Goal: Transaction & Acquisition: Obtain resource

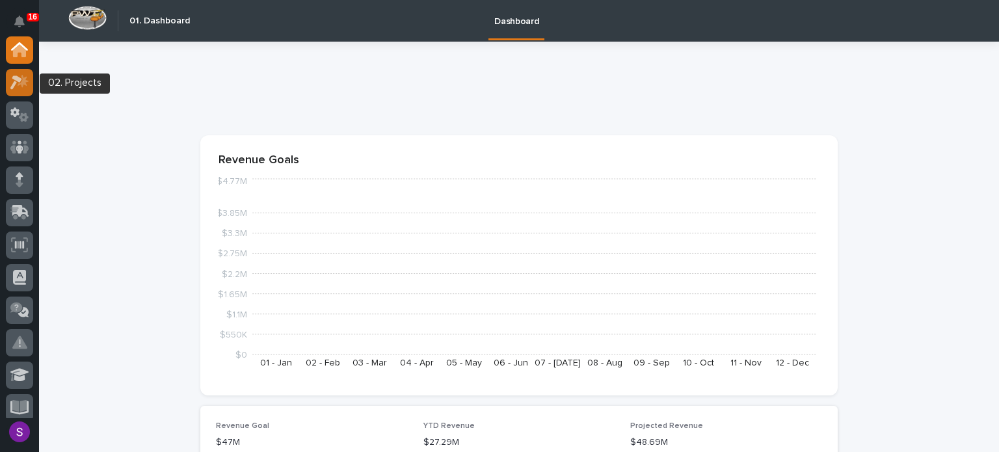
click at [20, 80] on icon at bounding box center [16, 82] width 12 height 14
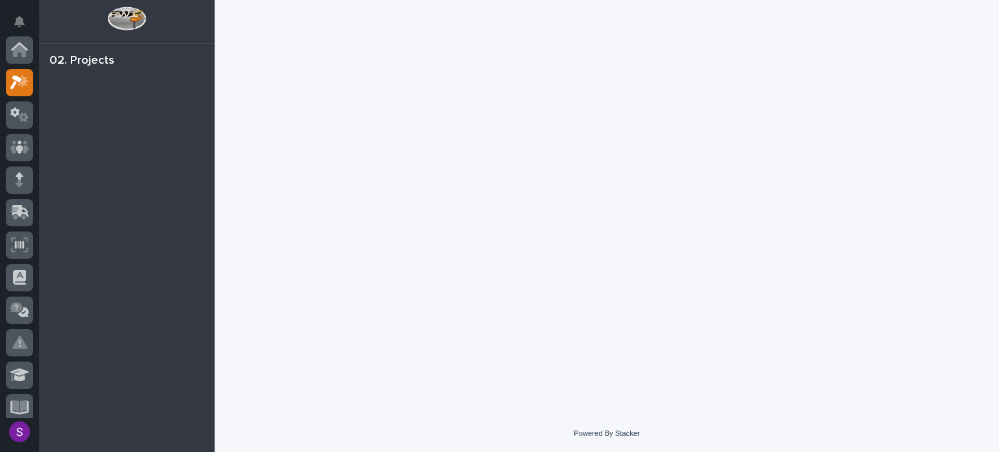
scroll to position [33, 0]
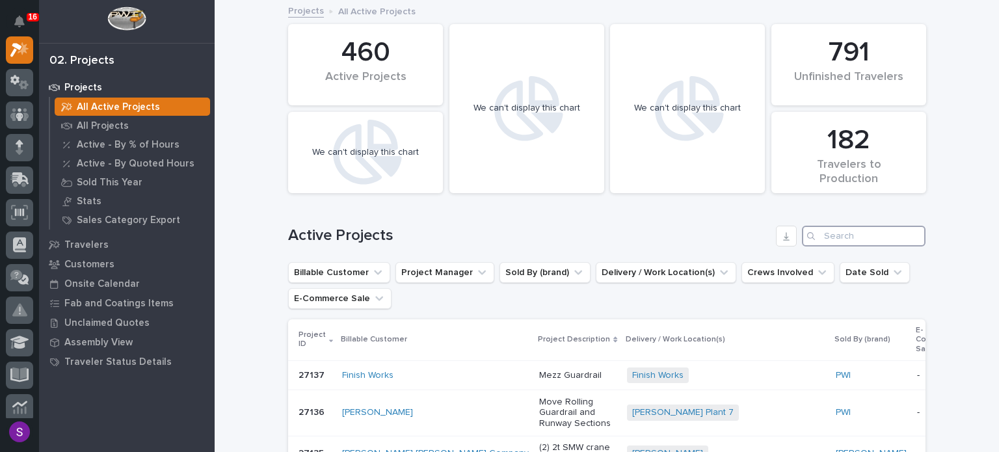
click at [844, 237] on input "Search" at bounding box center [864, 236] width 124 height 21
paste input "26626"
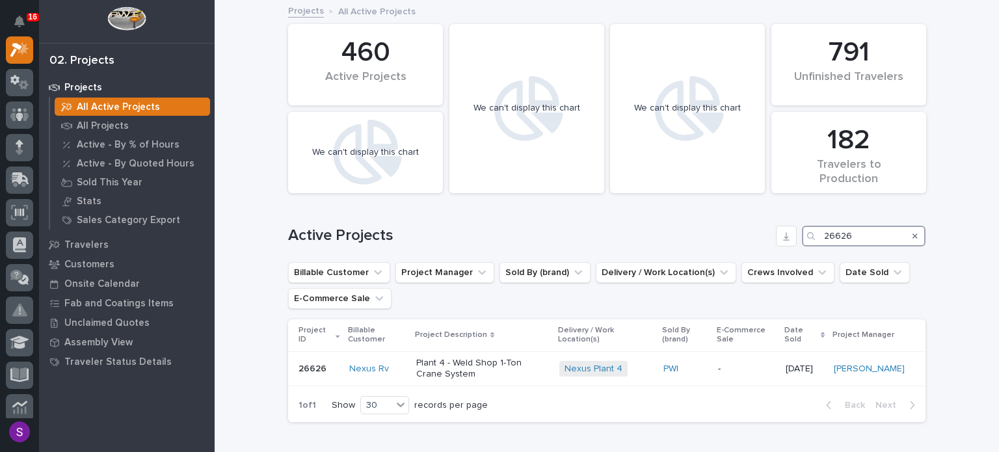
scroll to position [65, 0]
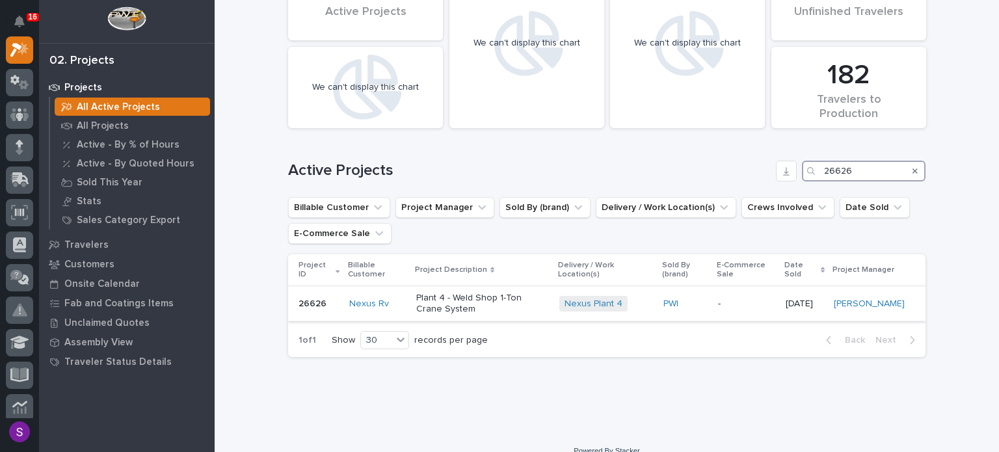
type input "26626"
click at [505, 312] on p "Plant 4 - Weld Shop 1-Ton Crane System" at bounding box center [482, 304] width 133 height 22
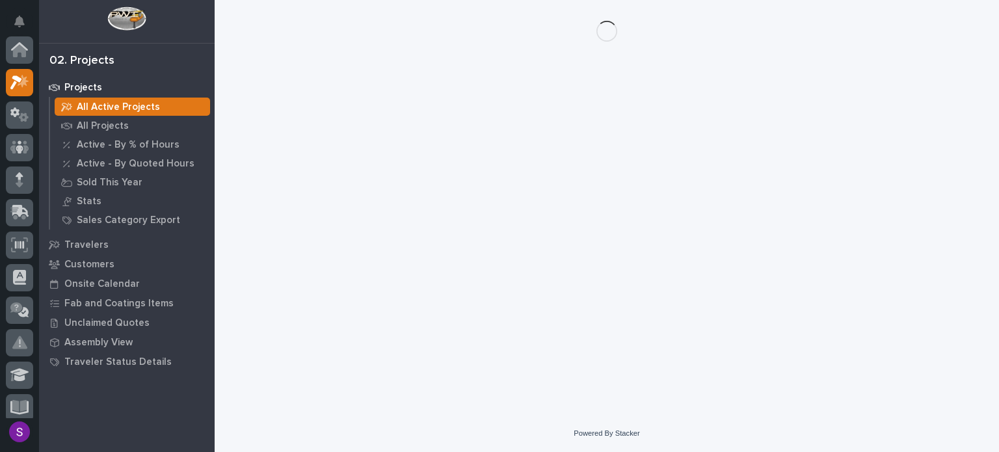
scroll to position [33, 0]
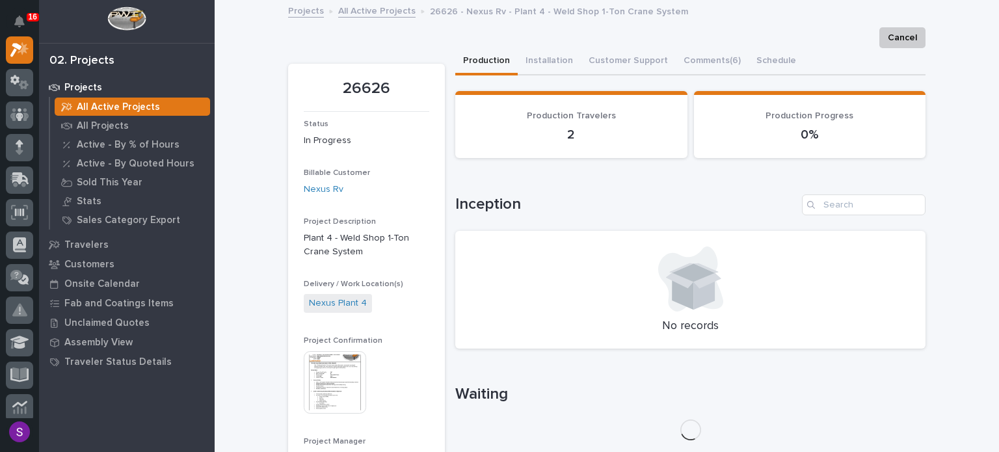
click at [346, 376] on img at bounding box center [335, 382] width 62 height 62
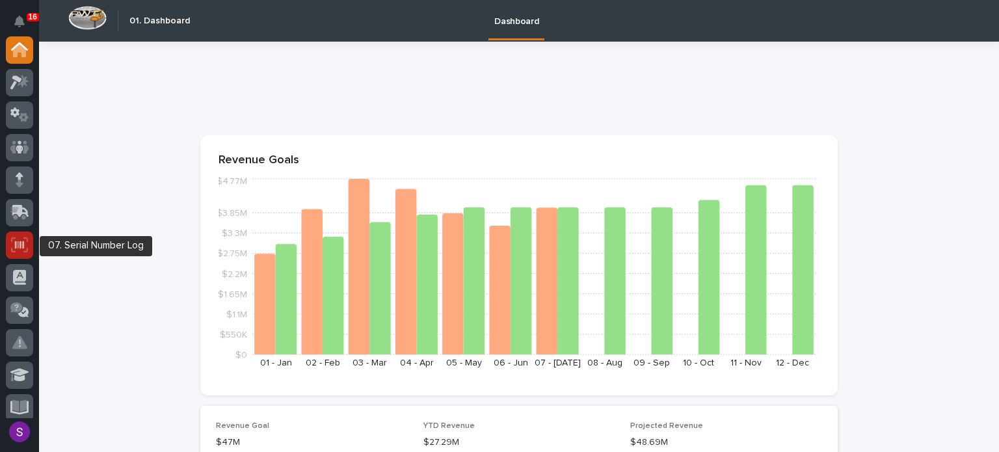
click at [16, 240] on icon at bounding box center [19, 245] width 17 height 15
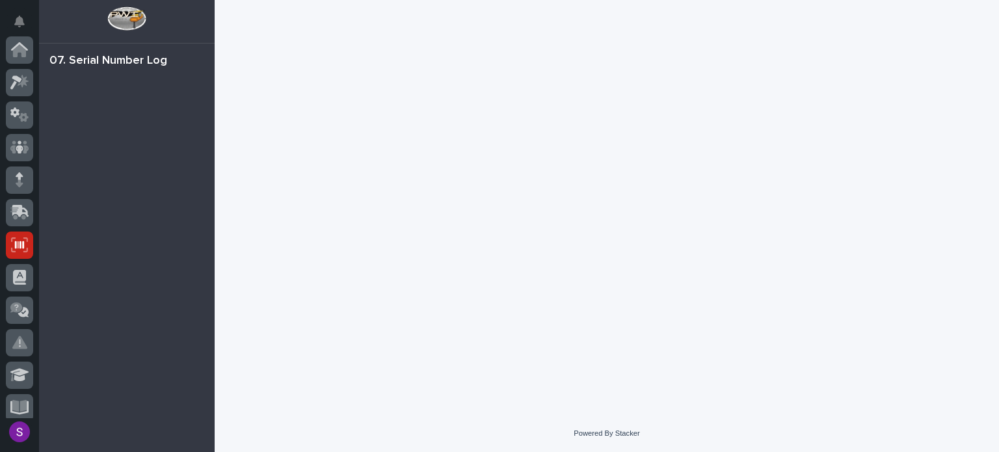
scroll to position [195, 0]
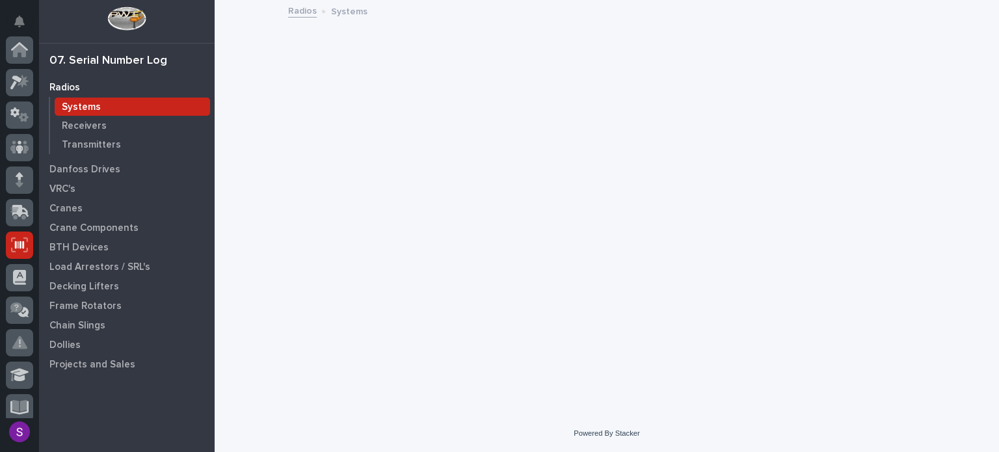
scroll to position [195, 0]
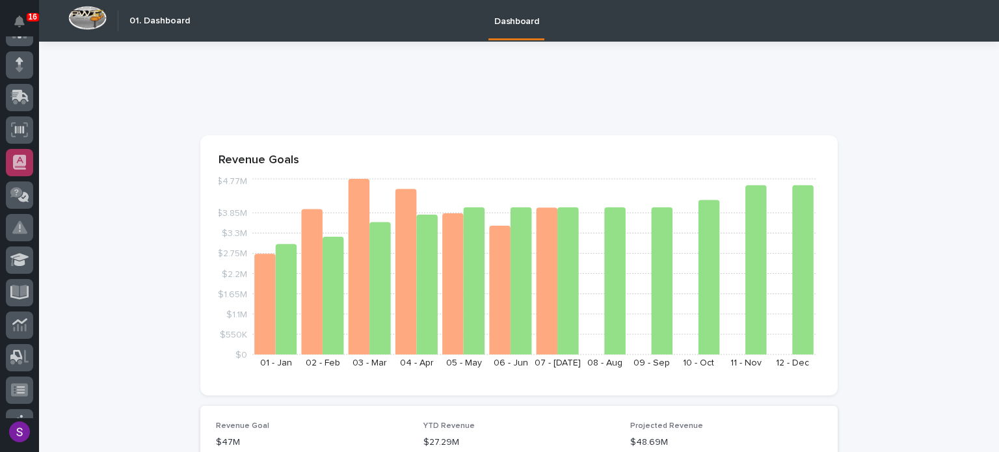
scroll to position [130, 0]
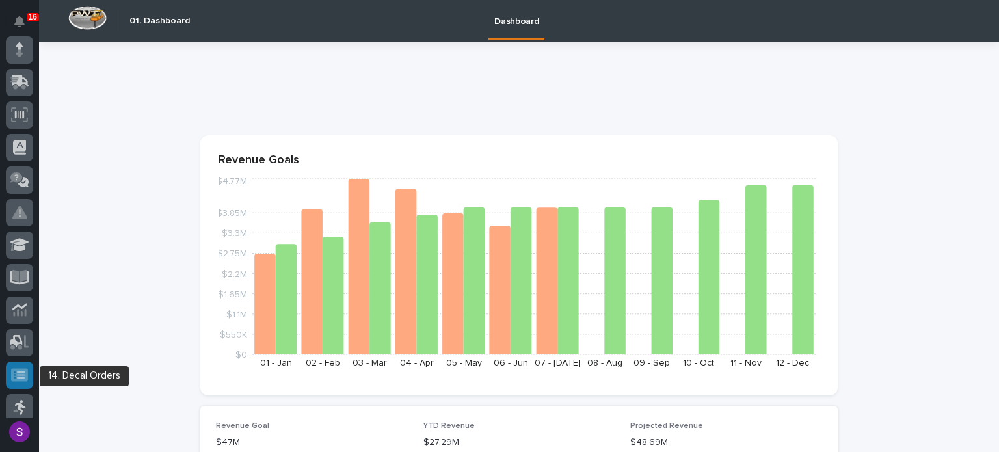
click at [26, 372] on icon at bounding box center [19, 374] width 17 height 13
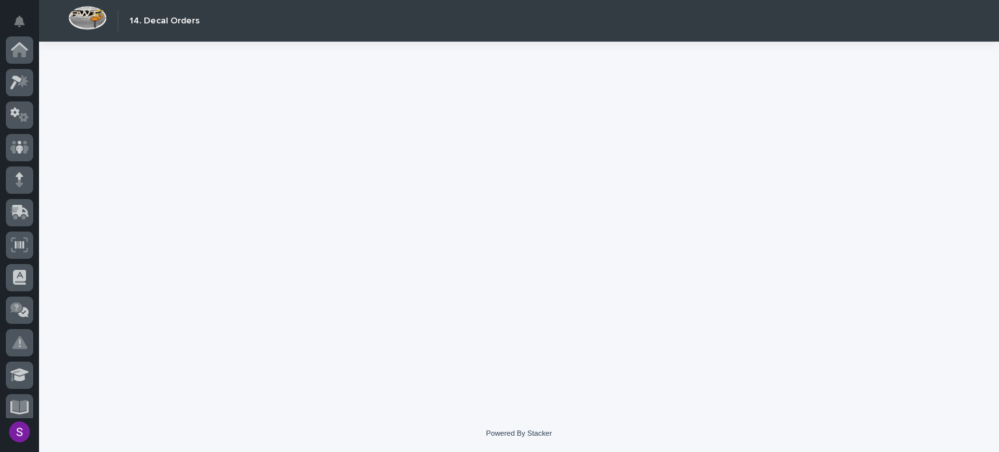
scroll to position [301, 0]
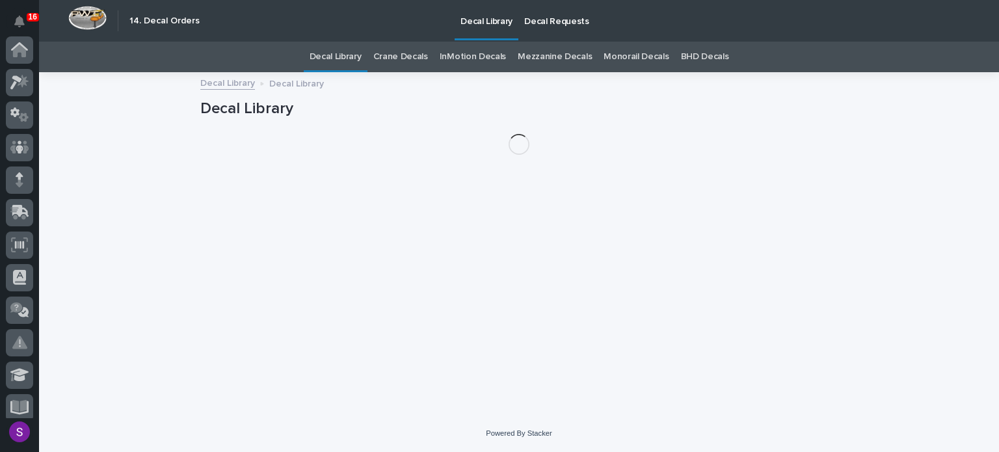
scroll to position [301, 0]
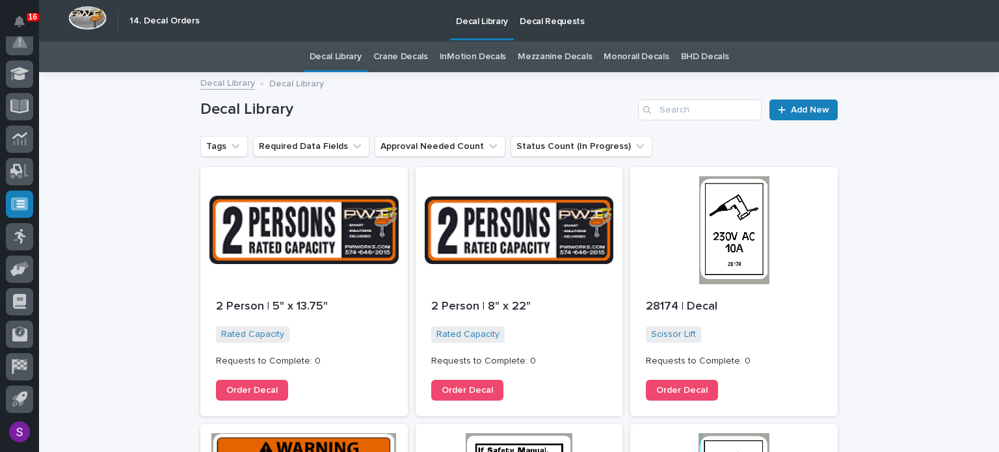
click at [555, 10] on p "Decal Requests" at bounding box center [552, 13] width 65 height 27
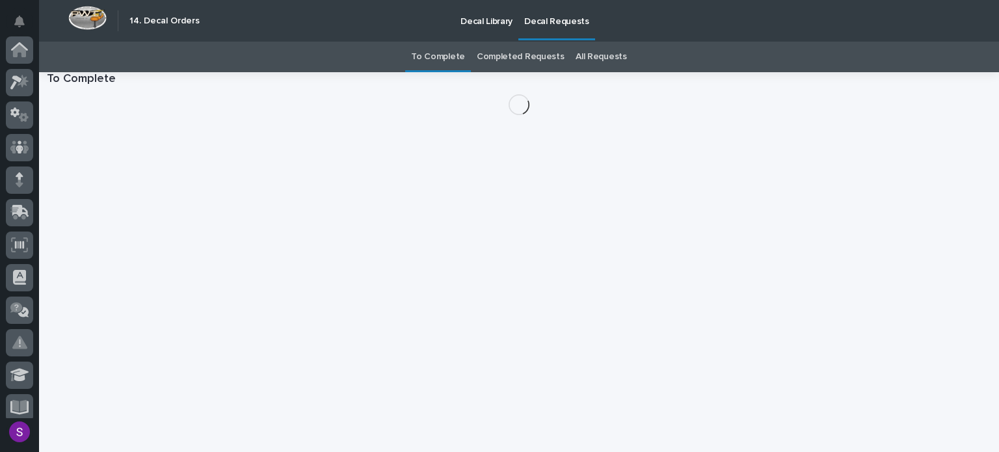
scroll to position [301, 0]
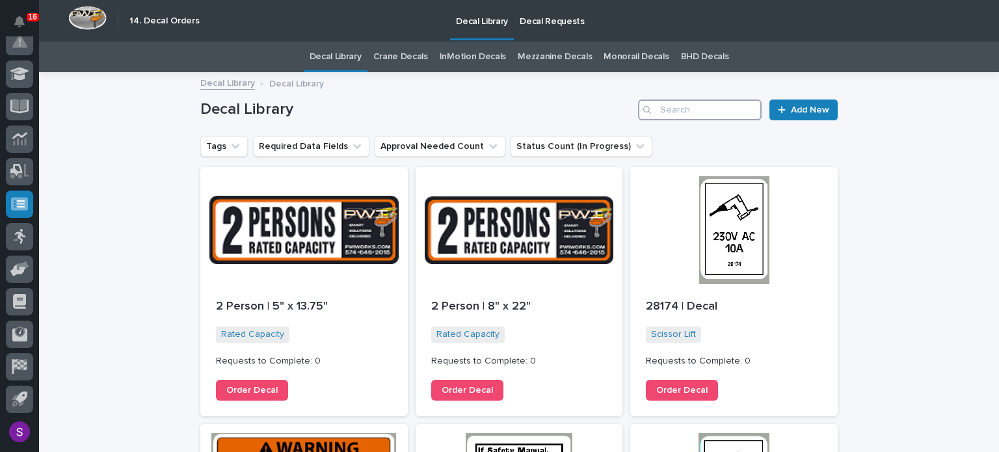
click at [683, 111] on input "Search" at bounding box center [700, 110] width 124 height 21
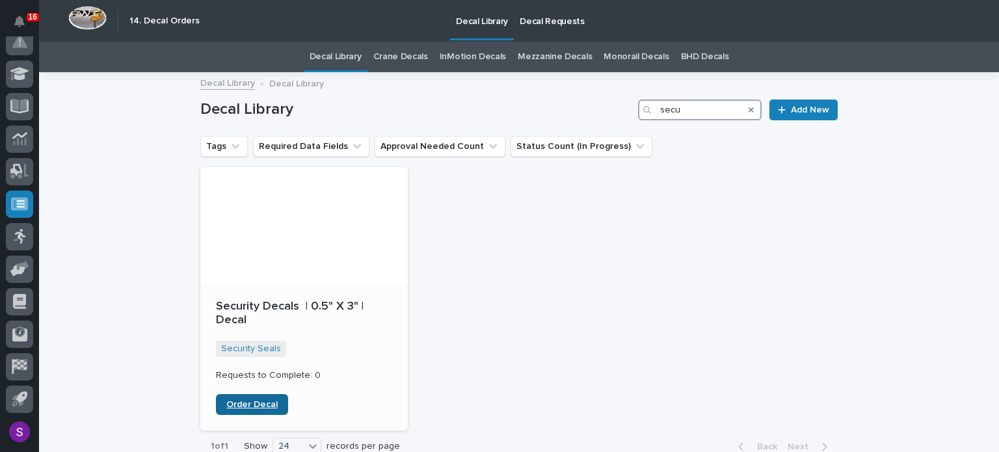
type input "secu"
click at [247, 404] on span "Order Decal" at bounding box center [251, 404] width 51 height 9
click at [563, 28] on link "Decal Requests" at bounding box center [552, 20] width 77 height 40
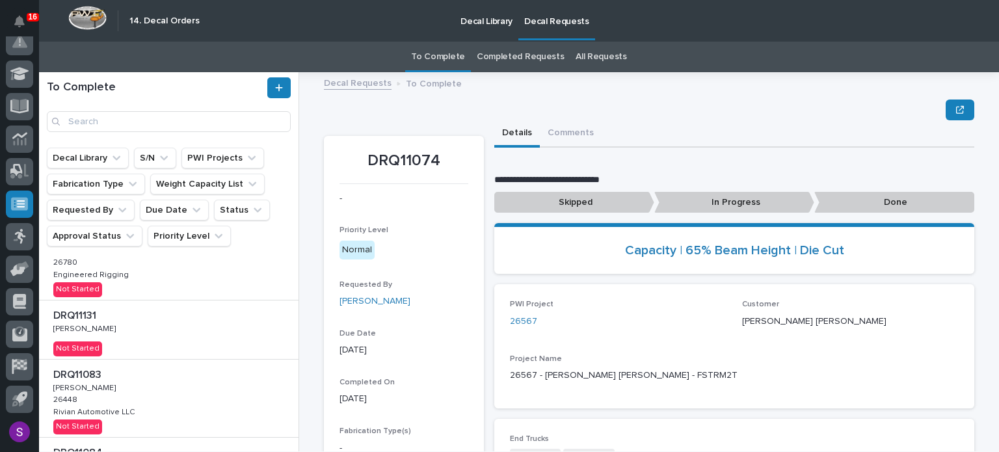
scroll to position [606, 0]
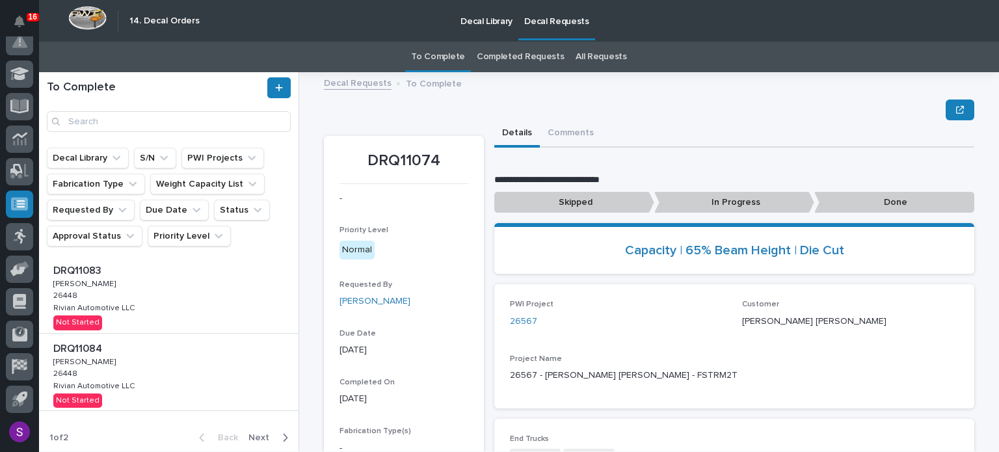
click at [251, 436] on span "Next" at bounding box center [263, 438] width 29 height 12
